Goal: Task Accomplishment & Management: Complete application form

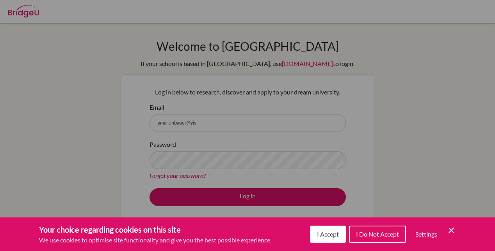
click at [199, 127] on div "Cookie Preferences" at bounding box center [247, 125] width 495 height 251
click at [354, 61] on div "Cookie Preferences" at bounding box center [247, 125] width 495 height 251
click at [318, 64] on div "Cookie Preferences" at bounding box center [247, 125] width 495 height 251
click at [226, 163] on div "Cookie Preferences" at bounding box center [247, 125] width 495 height 251
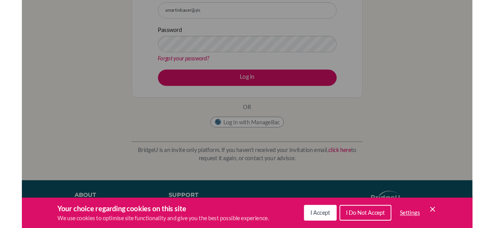
scroll to position [112, 0]
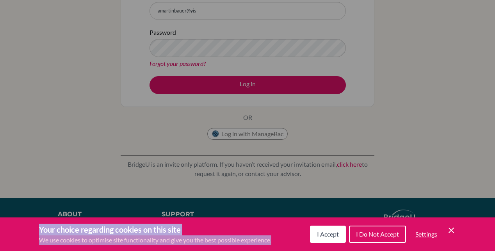
drag, startPoint x: 332, startPoint y: 218, endPoint x: 333, endPoint y: 198, distance: 20.4
click at [0, 0] on div "Your choice regarding cookies on this site We use cookies to optimise site func…" at bounding box center [0, 0] width 0 height 0
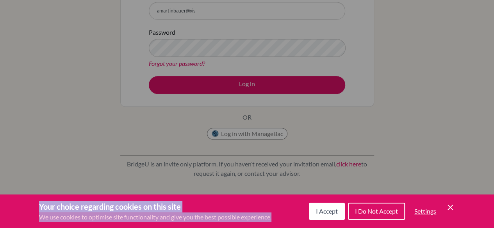
click at [330, 212] on span "I Accept" at bounding box center [327, 211] width 22 height 7
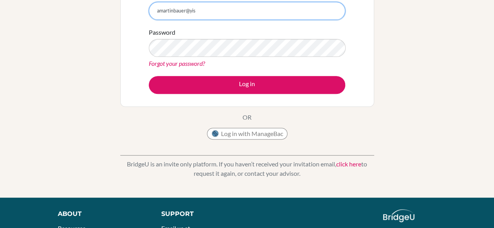
click at [201, 10] on input "amartinbauer@yis" at bounding box center [247, 11] width 196 height 18
type input "[EMAIL_ADDRESS][DOMAIN_NAME]"
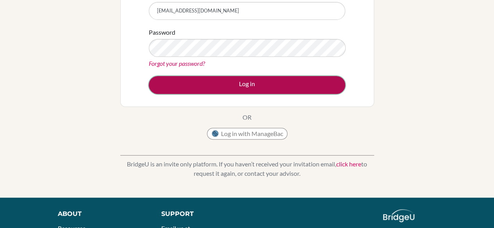
click at [253, 82] on button "Log in" at bounding box center [247, 85] width 196 height 18
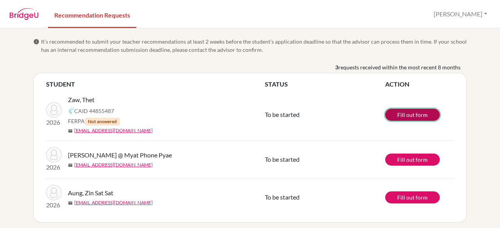
click at [415, 112] on link "Fill out form" at bounding box center [412, 115] width 55 height 12
click at [101, 14] on link "Recommendation Requests" at bounding box center [92, 14] width 88 height 27
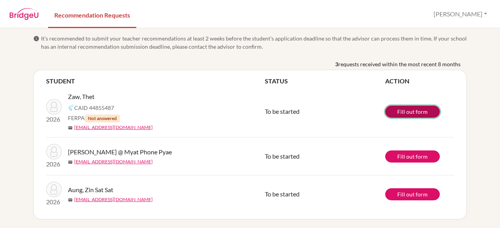
click at [412, 109] on link "Fill out form" at bounding box center [412, 112] width 55 height 12
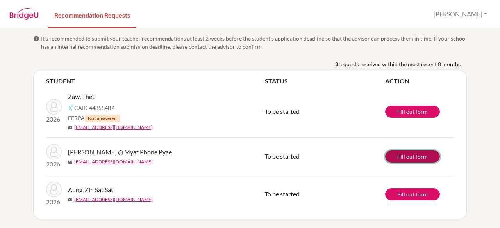
click at [410, 154] on link "Fill out form" at bounding box center [412, 157] width 55 height 12
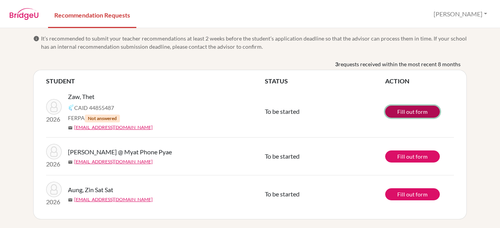
click at [409, 109] on link "Fill out form" at bounding box center [412, 112] width 55 height 12
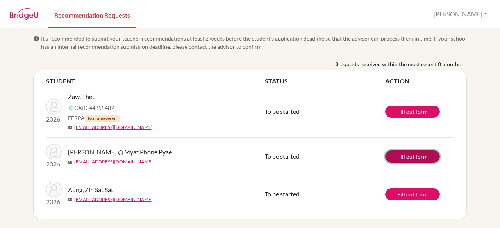
click at [399, 159] on link "Fill out form" at bounding box center [412, 157] width 55 height 12
click at [417, 155] on link "Fill out form" at bounding box center [412, 157] width 55 height 12
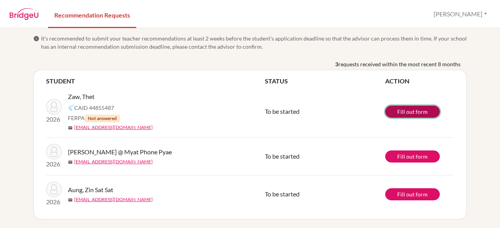
click at [421, 111] on link "Fill out form" at bounding box center [412, 112] width 55 height 12
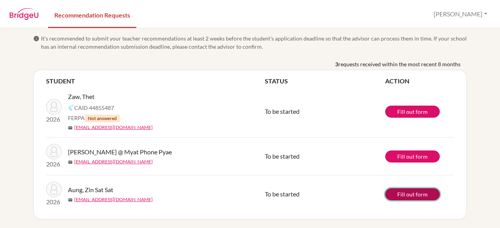
click at [412, 194] on link "Fill out form" at bounding box center [412, 195] width 55 height 12
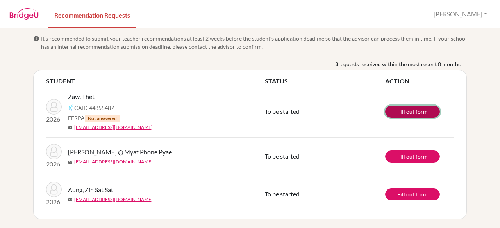
click at [405, 111] on link "Fill out form" at bounding box center [412, 112] width 55 height 12
click at [414, 111] on link "Fill out form" at bounding box center [412, 112] width 55 height 12
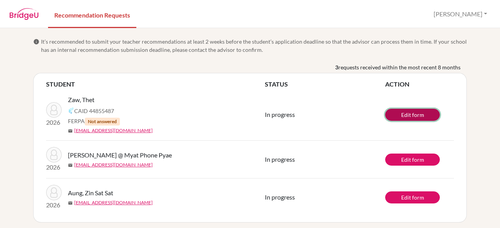
click at [419, 115] on link "Edit form" at bounding box center [412, 115] width 55 height 12
click at [414, 205] on td "Edit form" at bounding box center [419, 198] width 69 height 38
click at [180, 182] on td "2026 Aung, Zin Sat Sat mail zssaung26@yis-yangon.edu.mm" at bounding box center [155, 198] width 219 height 38
